Goal: Book appointment/travel/reservation

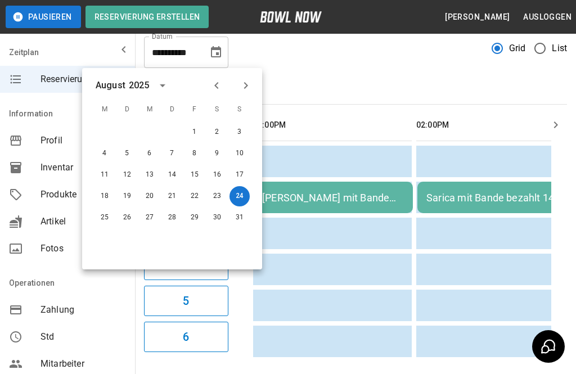
scroll to position [0, 1151]
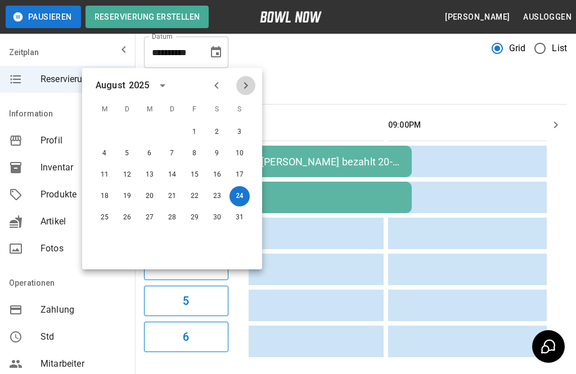
click at [246, 80] on icon "Next month" at bounding box center [245, 85] width 13 height 13
click at [251, 80] on icon "Next month" at bounding box center [245, 85] width 13 height 13
click at [247, 82] on icon "Next month" at bounding box center [245, 85] width 13 height 13
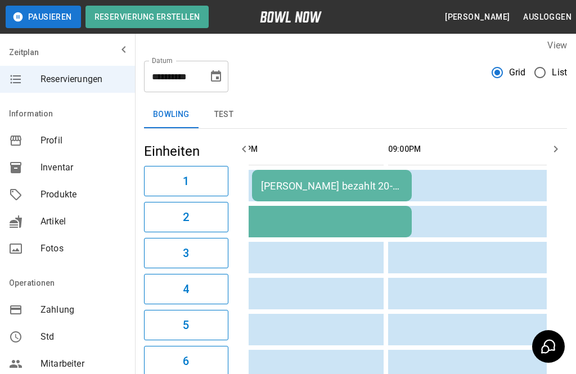
scroll to position [4, 0]
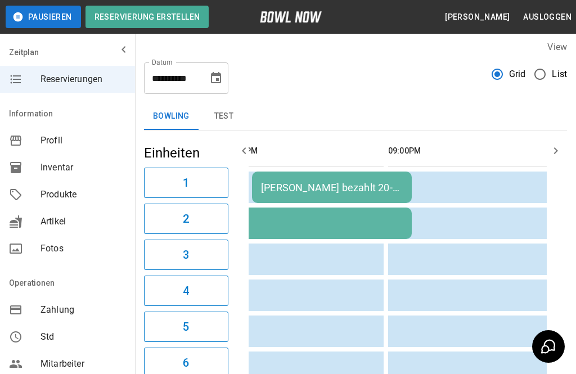
click at [213, 76] on icon "Choose date, selected date is 24. Aug. 2025" at bounding box center [215, 77] width 13 height 13
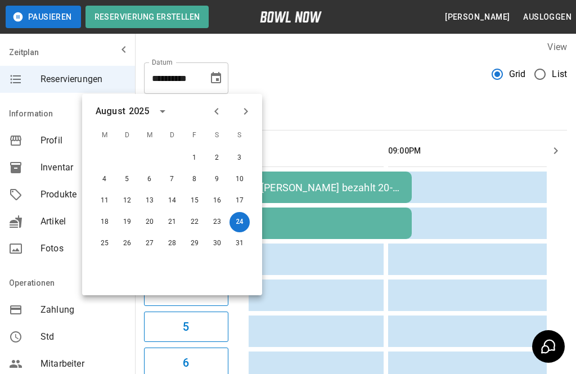
click at [246, 109] on icon "Next month" at bounding box center [246, 111] width 4 height 7
click at [244, 108] on icon "Next month" at bounding box center [245, 111] width 13 height 13
click at [247, 150] on div "7" at bounding box center [239, 158] width 22 height 20
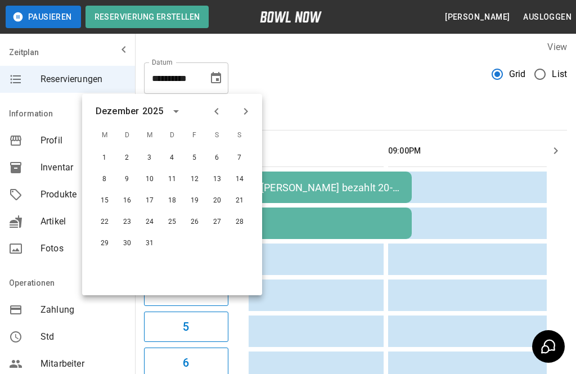
click at [240, 160] on button "7" at bounding box center [239, 158] width 20 height 20
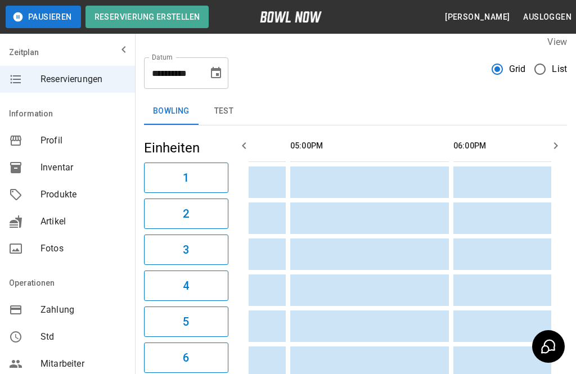
scroll to position [0, 523]
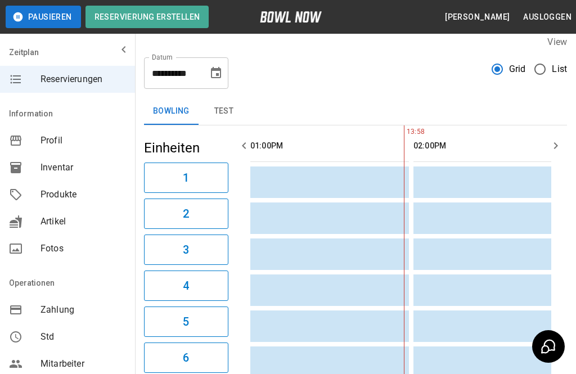
click at [221, 73] on icon "Choose date, selected date is 7. Dez. 2025" at bounding box center [216, 72] width 10 height 11
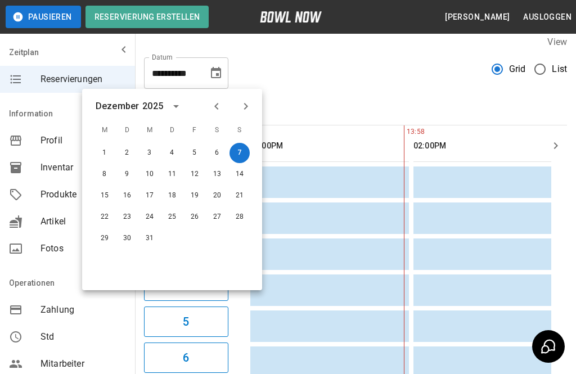
click at [222, 112] on icon "Previous month" at bounding box center [216, 106] width 13 height 13
click at [221, 112] on icon "Previous month" at bounding box center [216, 106] width 13 height 13
click at [218, 113] on button "Previous month" at bounding box center [216, 106] width 19 height 19
click at [221, 112] on icon "Previous month" at bounding box center [216, 106] width 13 height 13
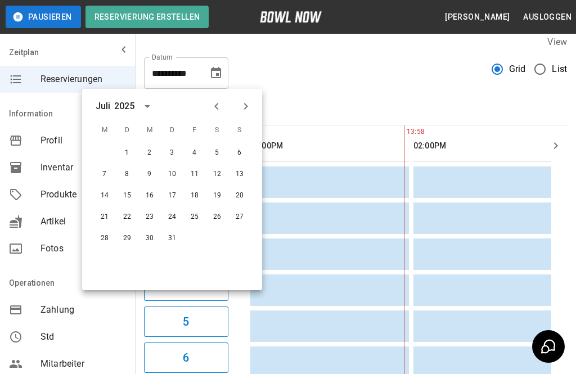
click at [245, 114] on button "Next month" at bounding box center [245, 106] width 19 height 19
click at [240, 221] on button "24" at bounding box center [239, 217] width 20 height 20
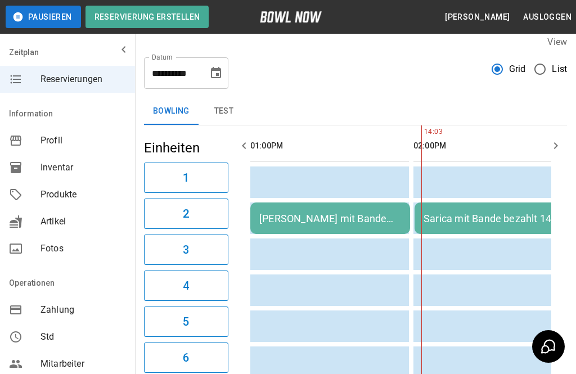
type input "**********"
